Goal: Information Seeking & Learning: Learn about a topic

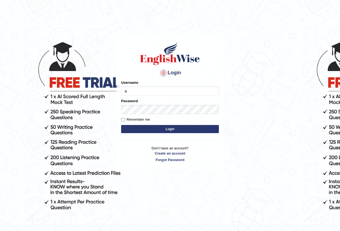
type input "Antonio2024"
click at [174, 130] on button "Login" at bounding box center [170, 129] width 98 height 8
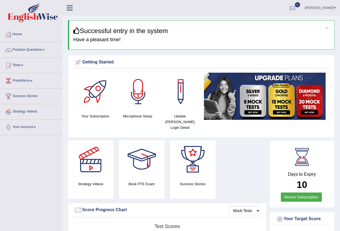
click at [45, 50] on span at bounding box center [44, 49] width 2 height 1
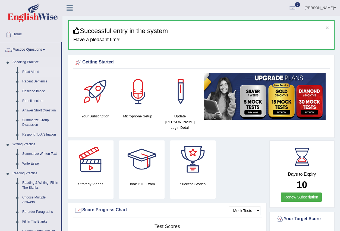
click at [34, 72] on link "Read Aloud" at bounding box center [40, 72] width 41 height 10
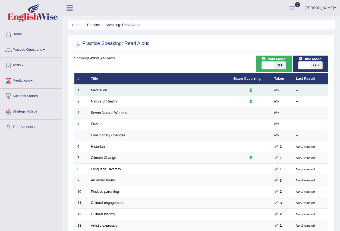
click at [101, 91] on link "Meditation" at bounding box center [99, 90] width 16 height 4
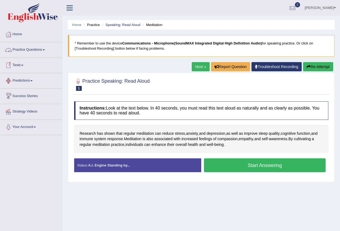
click at [45, 49] on span at bounding box center [44, 49] width 2 height 1
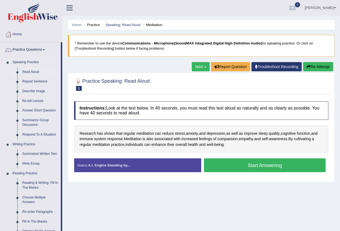
click at [36, 73] on link "Read Aloud" at bounding box center [40, 72] width 41 height 10
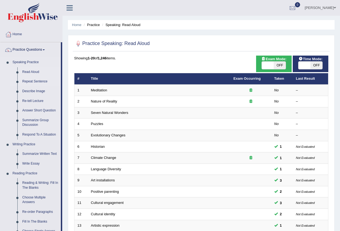
click at [39, 81] on link "Repeat Sentence" at bounding box center [40, 82] width 41 height 10
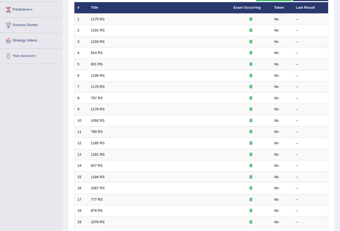
scroll to position [128, 0]
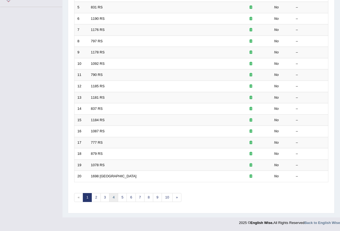
click at [113, 199] on link "4" at bounding box center [113, 197] width 9 height 9
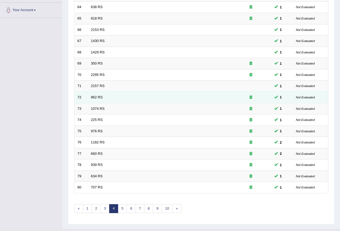
scroll to position [128, 0]
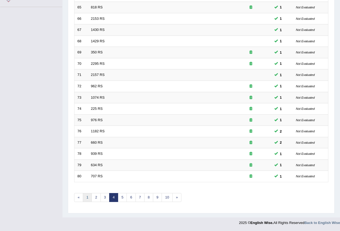
click at [86, 200] on link "1" at bounding box center [87, 197] width 9 height 9
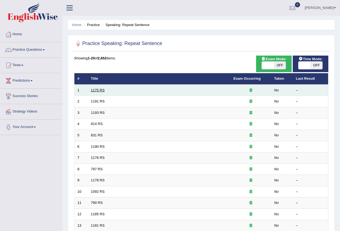
click at [96, 89] on link "1175 RS" at bounding box center [98, 90] width 14 height 4
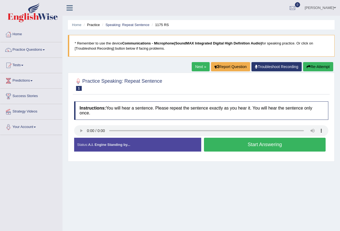
click at [230, 144] on button "Start Answering" at bounding box center [265, 145] width 122 height 14
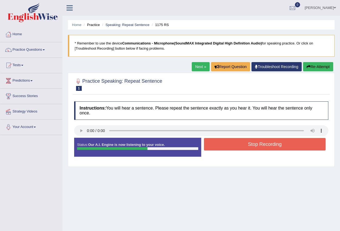
click at [230, 144] on button "Stop Recording" at bounding box center [265, 144] width 122 height 12
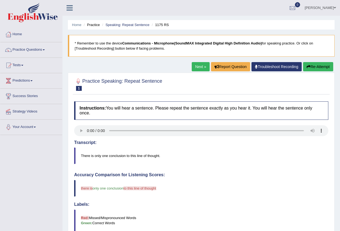
click at [196, 61] on div "Home Practice Speaking: Repeat Sentence 1175 RS * Remember to use the device Co…" at bounding box center [200, 181] width 277 height 363
click at [200, 65] on link "Next »" at bounding box center [201, 66] width 18 height 9
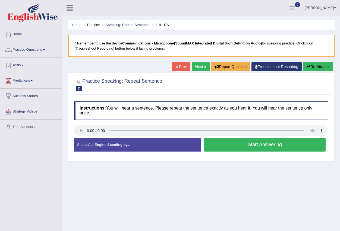
click at [228, 141] on button "Start Answering" at bounding box center [265, 145] width 122 height 14
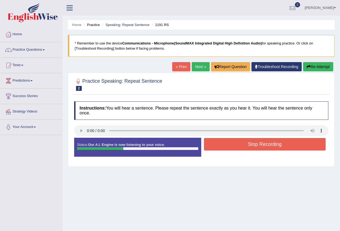
click at [227, 142] on button "Stop Recording" at bounding box center [265, 144] width 122 height 12
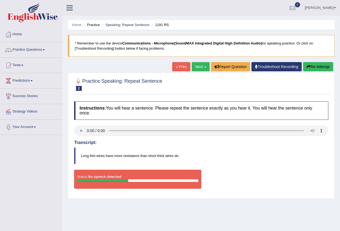
click at [177, 67] on link "« Prev" at bounding box center [181, 66] width 18 height 9
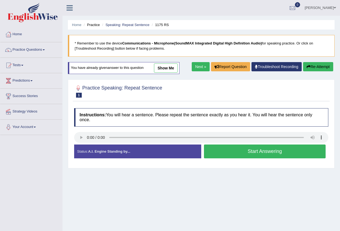
click at [198, 68] on link "Next »" at bounding box center [201, 66] width 18 height 9
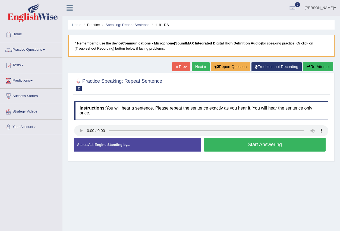
click at [230, 145] on button "Start Answering" at bounding box center [265, 145] width 122 height 14
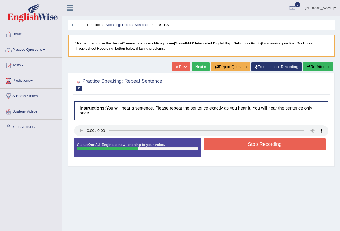
click at [230, 145] on button "Stop Recording" at bounding box center [265, 144] width 122 height 12
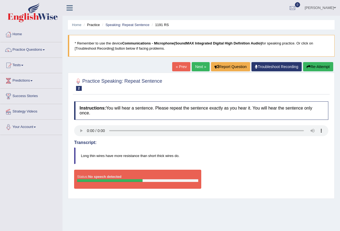
click at [196, 64] on link "Next »" at bounding box center [201, 66] width 18 height 9
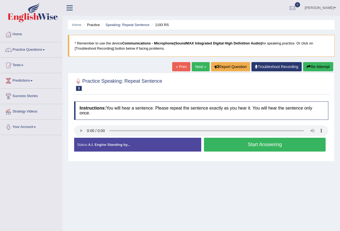
click at [195, 65] on link "Next »" at bounding box center [201, 66] width 18 height 9
click at [223, 145] on button "Start Answering" at bounding box center [265, 145] width 122 height 14
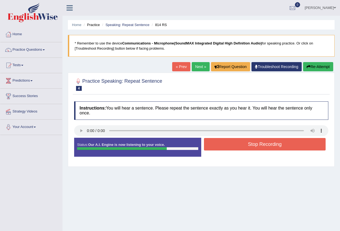
click at [223, 144] on button "Stop Recording" at bounding box center [265, 144] width 122 height 12
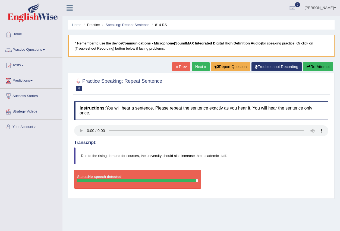
click at [46, 51] on link "Practice Questions" at bounding box center [31, 49] width 62 height 14
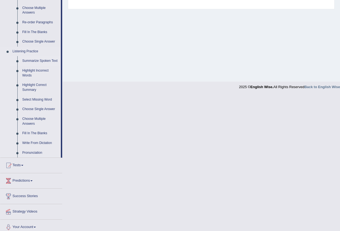
scroll to position [190, 0]
click at [42, 70] on link "Highlight Incorrect Words" at bounding box center [40, 73] width 41 height 14
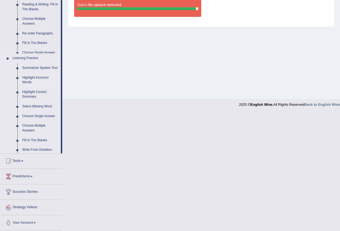
scroll to position [54, 0]
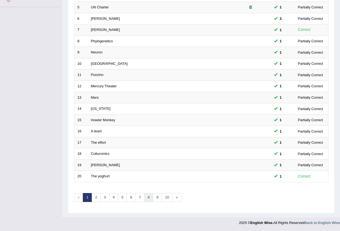
click at [149, 198] on link "8" at bounding box center [148, 197] width 9 height 9
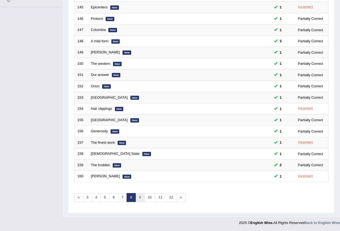
click at [141, 198] on link "9" at bounding box center [139, 197] width 9 height 9
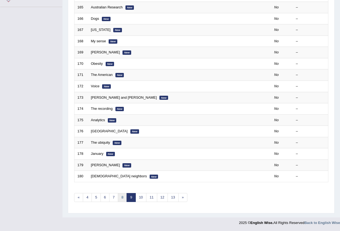
click at [121, 199] on link "8" at bounding box center [122, 197] width 9 height 9
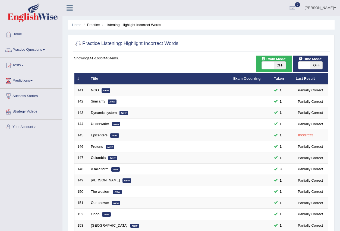
scroll to position [128, 0]
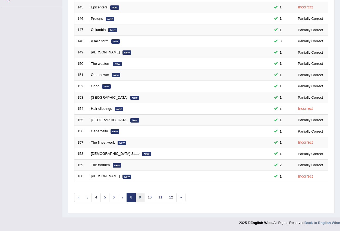
click at [141, 199] on link "9" at bounding box center [139, 197] width 9 height 9
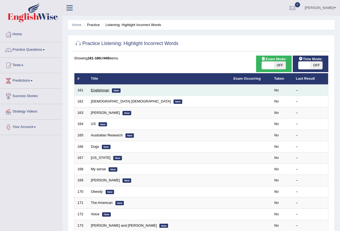
click at [97, 90] on link "Englishman" at bounding box center [100, 90] width 18 height 4
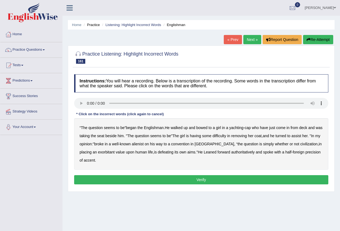
click at [181, 128] on b "walked" at bounding box center [177, 128] width 12 height 4
click at [201, 136] on b "having" at bounding box center [195, 136] width 11 height 4
click at [216, 141] on div "“ The question seems to be ” began the [DEMOGRAPHIC_DATA] . He walked up and bo…" at bounding box center [201, 144] width 254 height 52
click at [213, 145] on b "[GEOGRAPHIC_DATA]" at bounding box center [215, 144] width 40 height 4
click at [216, 153] on b "Leaned" at bounding box center [210, 152] width 13 height 4
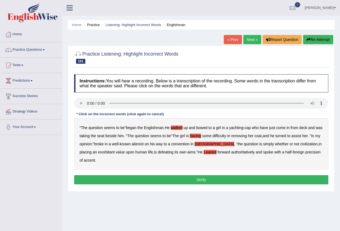
click at [314, 154] on b "precision" at bounding box center [312, 152] width 15 height 4
click at [232, 183] on button "Verify" at bounding box center [201, 179] width 254 height 9
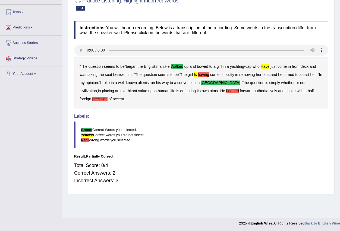
scroll to position [54, 0]
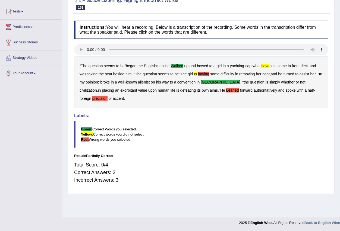
click at [107, 96] on b "precision" at bounding box center [99, 98] width 15 height 4
click at [226, 90] on b "Leaned" at bounding box center [232, 90] width 13 height 4
click at [206, 73] on b "having" at bounding box center [203, 74] width 11 height 4
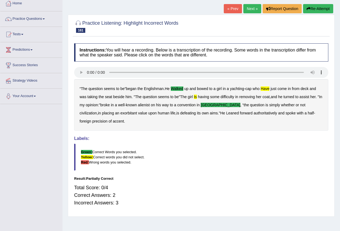
scroll to position [0, 0]
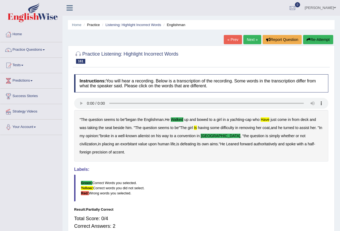
click at [231, 39] on link "« Prev" at bounding box center [233, 39] width 18 height 9
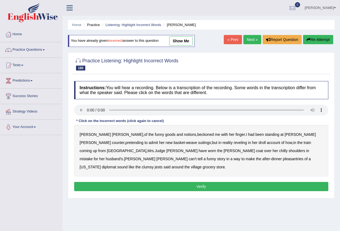
click at [248, 41] on link "Next »" at bounding box center [252, 39] width 18 height 9
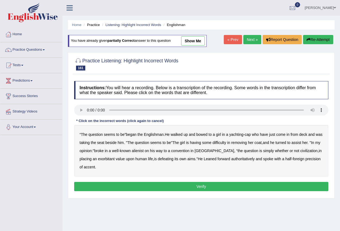
click at [215, 151] on b "[GEOGRAPHIC_DATA]" at bounding box center [215, 151] width 40 height 4
click at [228, 188] on button "Verify" at bounding box center [201, 186] width 254 height 9
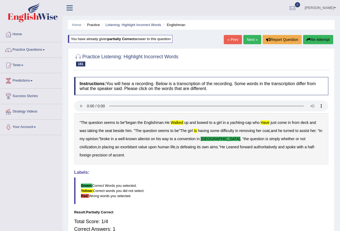
click at [248, 37] on link "Next »" at bounding box center [252, 39] width 18 height 9
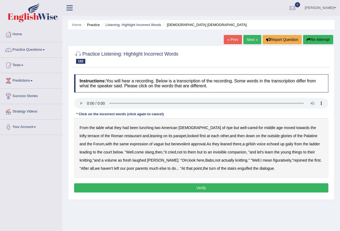
click at [296, 128] on b "towards" at bounding box center [302, 128] width 13 height 4
click at [237, 169] on b "engulfed" at bounding box center [244, 168] width 15 height 4
click at [208, 184] on button "Verify" at bounding box center [201, 187] width 254 height 9
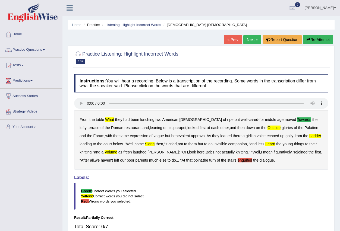
click at [237, 160] on b "engulfed" at bounding box center [244, 160] width 15 height 4
click at [246, 40] on link "Next »" at bounding box center [252, 39] width 18 height 9
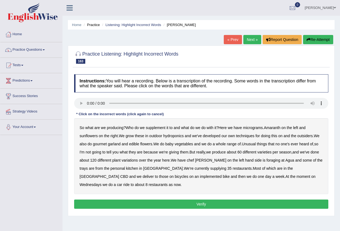
click at [45, 49] on span at bounding box center [44, 49] width 2 height 1
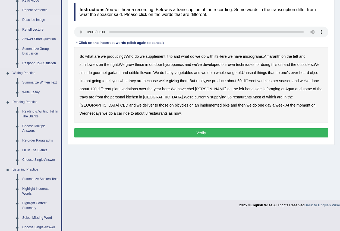
scroll to position [81, 0]
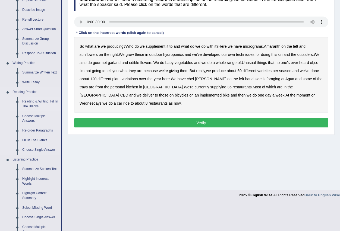
click at [37, 102] on link "Reading & Writing: Fill In The Blanks" at bounding box center [40, 104] width 41 height 14
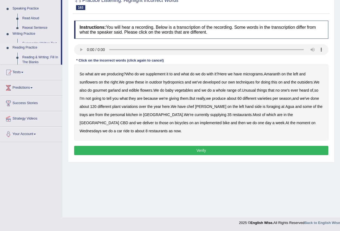
scroll to position [54, 0]
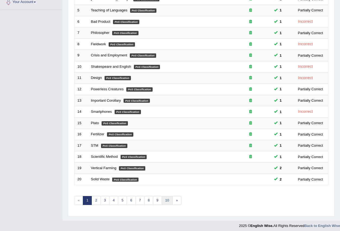
scroll to position [128, 0]
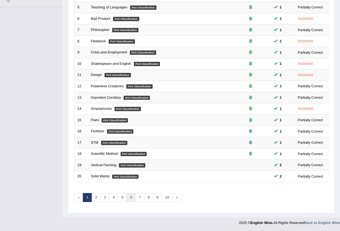
click at [131, 196] on link "6" at bounding box center [130, 197] width 9 height 9
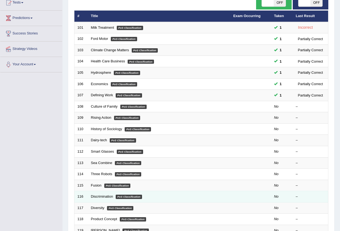
scroll to position [47, 0]
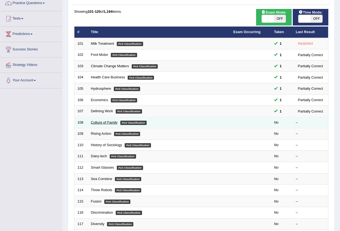
click at [111, 123] on link "Culture of Family" at bounding box center [104, 122] width 27 height 4
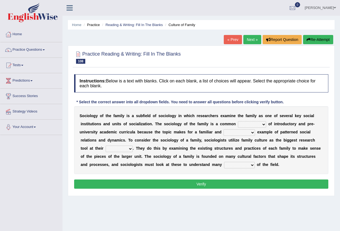
click at [263, 126] on select "component eminent opponent continent" at bounding box center [252, 124] width 28 height 7
select select "opponent"
click at [238, 121] on select "component eminent opponent continent" at bounding box center [252, 124] width 28 height 7
click at [252, 133] on select "ineffective introspective illustrative inoperative" at bounding box center [238, 132] width 31 height 7
select select "illustrative"
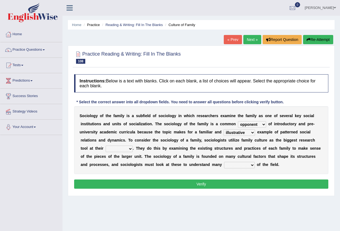
click at [223, 129] on select "ineffective introspective illustrative inoperative" at bounding box center [238, 132] width 31 height 7
click at [130, 149] on select "disposal proposal rehearsal refusal" at bounding box center [119, 149] width 27 height 7
select select "refusal"
click at [106, 146] on select "disposal proposal rehearsal refusal" at bounding box center [119, 149] width 27 height 7
click at [252, 166] on select "refusal frailties amenities complexities" at bounding box center [239, 165] width 31 height 7
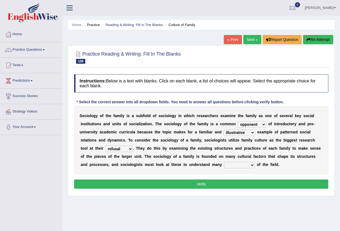
select select "refusal"
click at [224, 162] on select "refusal frailties amenities complexities" at bounding box center [239, 165] width 31 height 7
click at [130, 147] on select "disposal proposal rehearsal refusal" at bounding box center [119, 149] width 27 height 7
select select "proposal"
click at [106, 146] on select "disposal proposal rehearsal refusal" at bounding box center [119, 149] width 27 height 7
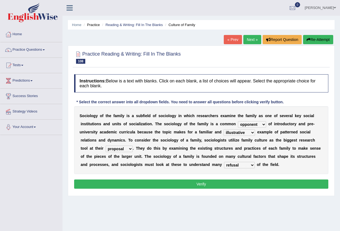
click at [138, 188] on button "Verify" at bounding box center [201, 184] width 254 height 9
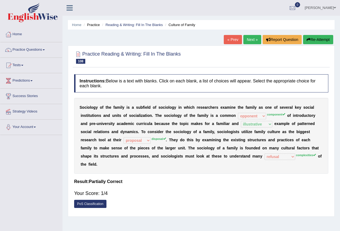
click at [252, 37] on link "Next »" at bounding box center [252, 39] width 18 height 9
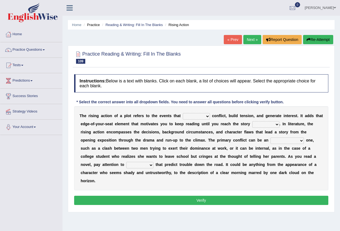
click at [206, 119] on select "provoke invoke revoke convoke" at bounding box center [196, 116] width 27 height 7
select select "provoke"
click at [183, 113] on select "provoke invoke revoke convoke" at bounding box center [196, 116] width 27 height 7
click at [275, 126] on select "element line flow climax" at bounding box center [265, 124] width 27 height 7
select select "element"
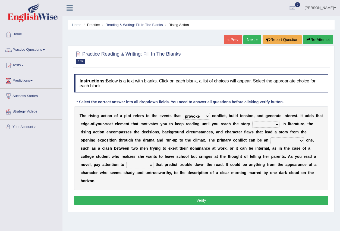
click at [252, 121] on select "element line flow climax" at bounding box center [265, 124] width 27 height 7
click at [300, 142] on select "conditional external compositional functional" at bounding box center [286, 141] width 33 height 7
select select "functional"
click at [270, 138] on select "conditional external compositional functional" at bounding box center [286, 141] width 33 height 7
click at [150, 166] on select "features glues clues traits" at bounding box center [139, 165] width 27 height 7
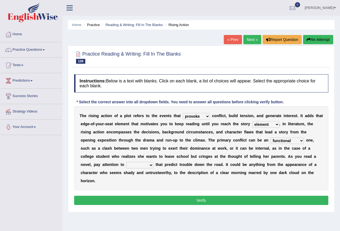
select select "clues"
click at [126, 162] on select "features glues clues traits" at bounding box center [139, 165] width 27 height 7
click at [153, 200] on button "Verify" at bounding box center [201, 200] width 254 height 9
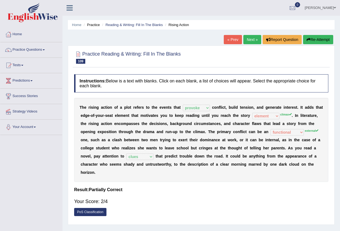
click at [249, 38] on link "Next »" at bounding box center [252, 39] width 18 height 9
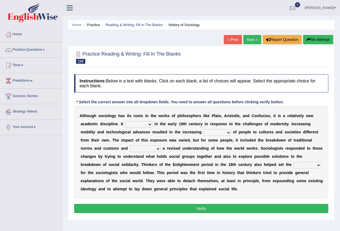
click at [150, 126] on select "emerged traversed survived invented" at bounding box center [138, 124] width 27 height 7
select select "emerged"
click at [125, 121] on select "emerged traversed survived invented" at bounding box center [138, 124] width 27 height 7
click at [228, 134] on select "embrasure closure enclosure exposure" at bounding box center [217, 132] width 27 height 7
select select "exposure"
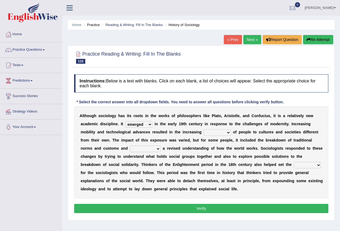
click at [204, 129] on select "embrasure closure enclosure exposure" at bounding box center [217, 132] width 27 height 7
click at [159, 149] on select "unwarranted transplanted warranted implanted" at bounding box center [145, 149] width 31 height 7
select select "transplanted"
click at [130, 146] on select "unwarranted transplanted warranted implanted" at bounding box center [145, 149] width 31 height 7
click at [318, 164] on select "rule standard tone stage" at bounding box center [307, 165] width 27 height 7
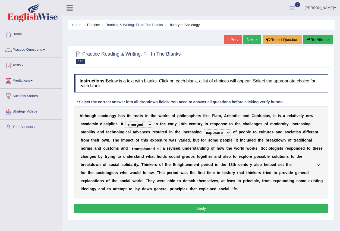
select select "standard"
click at [294, 162] on select "rule standard tone stage" at bounding box center [307, 165] width 27 height 7
click at [261, 208] on button "Verify" at bounding box center [201, 208] width 254 height 9
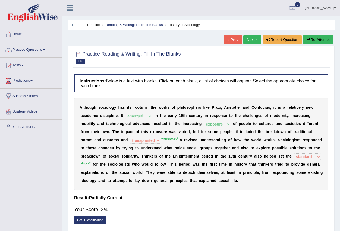
click at [247, 42] on link "Next »" at bounding box center [252, 39] width 18 height 9
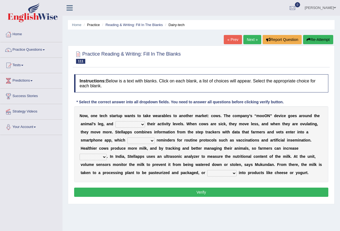
click at [140, 126] on select "stabilizes tracks polls overwhelms" at bounding box center [130, 124] width 30 height 7
select select "stabilizes"
click at [115, 121] on select "stabilizes tracks polls overwhelms" at bounding box center [130, 124] width 30 height 7
click at [151, 142] on select "argues imbues issues retrieves" at bounding box center [140, 141] width 27 height 7
select select "issues"
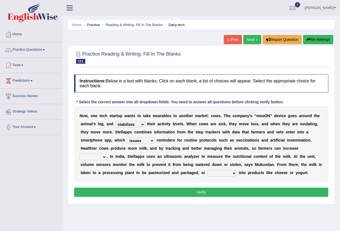
click at [127, 138] on select "argues imbues issues retrieves" at bounding box center [140, 141] width 27 height 7
click at [104, 157] on select "fields infields yields heralds" at bounding box center [93, 157] width 27 height 7
select select "infields"
click at [80, 154] on select "fields infields yields heralds" at bounding box center [93, 157] width 27 height 7
click at [231, 176] on select "contracted converted combated constrained" at bounding box center [221, 173] width 29 height 7
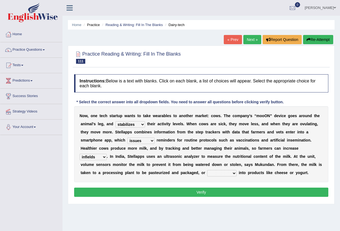
select select "converted"
click at [207, 170] on select "contracted converted combated constrained" at bounding box center [221, 173] width 29 height 7
click at [231, 189] on button "Verify" at bounding box center [201, 192] width 254 height 9
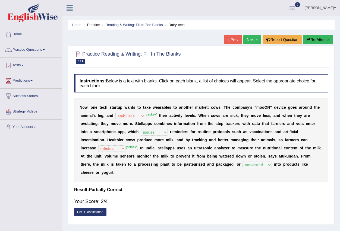
click at [254, 40] on link "Next »" at bounding box center [252, 39] width 18 height 9
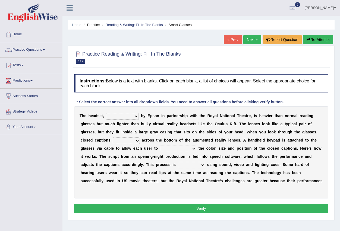
click at [137, 116] on select "expended suspended manufactured criticized" at bounding box center [122, 116] width 33 height 7
select select "suspended"
click at [106, 113] on select "expended suspended manufactured criticized" at bounding box center [122, 116] width 33 height 7
click at [135, 141] on select "process scroll come project" at bounding box center [126, 141] width 27 height 7
select select "process"
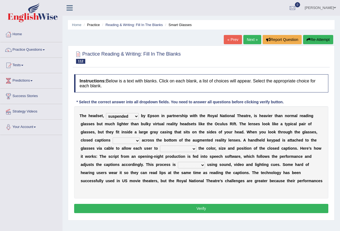
click at [113, 138] on select "process scroll come project" at bounding box center [126, 141] width 27 height 7
click at [193, 152] on div "T h e h e a d s e t , expended suspended manufactured criticized b y E p s o n …" at bounding box center [201, 152] width 254 height 92
click at [193, 148] on select "capitalize particularize customize conventionalize" at bounding box center [178, 149] width 36 height 7
select select "customize"
click at [160, 146] on select "capitalize particularize customize conventionalize" at bounding box center [178, 149] width 36 height 7
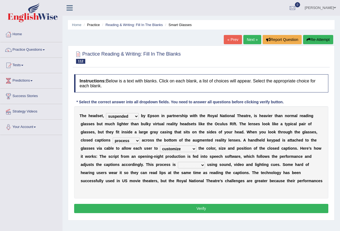
click at [203, 166] on select "confined denied refined defined" at bounding box center [191, 165] width 27 height 7
select select "confined"
click at [178, 162] on select "confined denied refined defined" at bounding box center [191, 165] width 27 height 7
click at [192, 208] on button "Verify" at bounding box center [201, 208] width 254 height 9
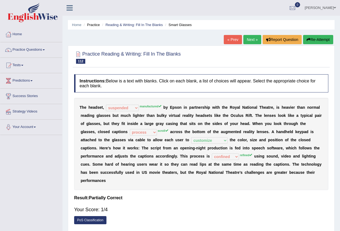
click at [249, 41] on link "Next »" at bounding box center [252, 39] width 18 height 9
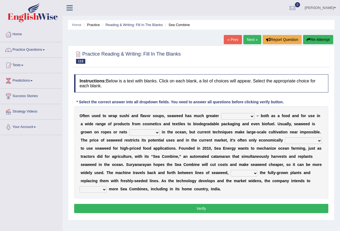
click at [252, 116] on select "spatial consequential initial potential" at bounding box center [237, 116] width 33 height 7
select select "potential"
click at [221, 113] on select "spatial consequential initial potential" at bounding box center [237, 116] width 33 height 7
click at [157, 134] on select "purchased suspended transcended amended" at bounding box center [144, 132] width 30 height 7
select select "suspended"
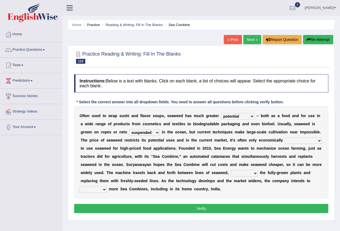
click at [129, 129] on select "purchased suspended transcended amended" at bounding box center [144, 132] width 30 height 7
click at [319, 143] on select "convertible predictable comprehensible viable" at bounding box center [303, 141] width 37 height 7
select select "convertible"
click at [285, 138] on select "convertible predictable comprehensible viable" at bounding box center [303, 141] width 37 height 7
click at [255, 175] on select "planting disposing harvesting seeding" at bounding box center [243, 173] width 27 height 7
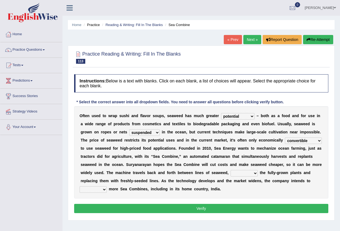
select select "seeding"
click at [230, 170] on select "planting disposing harvesting seeding" at bounding box center [243, 173] width 27 height 7
click at [204, 209] on button "Verify" at bounding box center [201, 208] width 254 height 9
click at [102, 190] on select "replace employ deploy recycle" at bounding box center [93, 189] width 27 height 7
select select "employ"
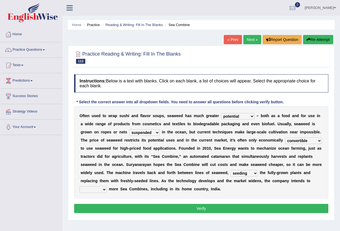
click at [80, 186] on select "replace employ deploy recycle" at bounding box center [93, 189] width 27 height 7
click at [99, 207] on button "Verify" at bounding box center [201, 208] width 254 height 9
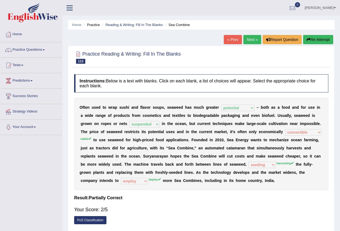
click at [250, 41] on link "Next »" at bounding box center [252, 39] width 18 height 9
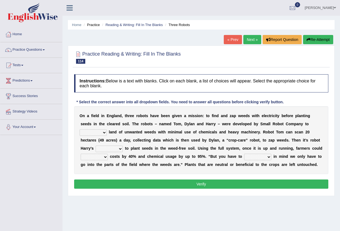
click at [104, 132] on select "rid [PERSON_NAME] cultivate" at bounding box center [93, 132] width 27 height 7
select select "cultivate"
click at [80, 129] on select "rid [PERSON_NAME] cultivate" at bounding box center [93, 132] width 27 height 7
click at [121, 148] on select "turn field luck homeland" at bounding box center [109, 149] width 27 height 7
select select "turn"
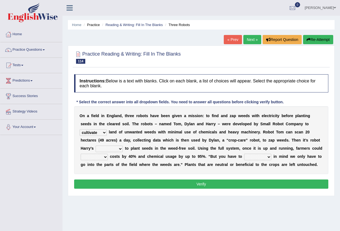
click at [96, 146] on select "turn field luck homeland" at bounding box center [109, 149] width 27 height 7
click at [106, 157] on select "reduce deduce distribute Increase" at bounding box center [94, 157] width 27 height 7
select select "reduce"
click at [81, 154] on select "reduce deduce distribute Increase" at bounding box center [94, 157] width 27 height 7
click at [269, 156] on select "bear catch flee bend" at bounding box center [257, 157] width 27 height 7
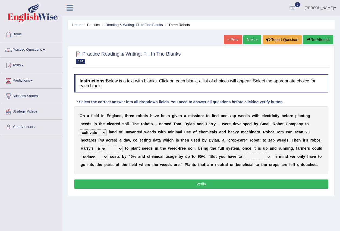
select select "bend"
click at [244, 154] on select "bear catch flee bend" at bounding box center [257, 157] width 27 height 7
click at [249, 186] on button "Verify" at bounding box center [201, 184] width 254 height 9
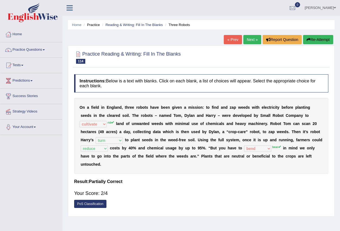
click at [253, 40] on link "Next »" at bounding box center [252, 39] width 18 height 9
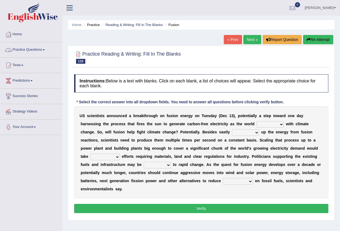
click at [43, 50] on link "Practice Questions" at bounding box center [31, 49] width 62 height 14
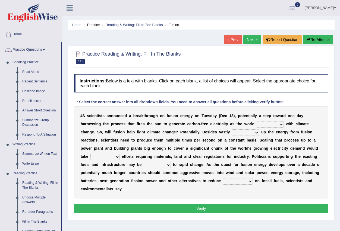
click at [282, 126] on select "disagrees struggles combines compares" at bounding box center [269, 124] width 27 height 7
